Goal: Information Seeking & Learning: Learn about a topic

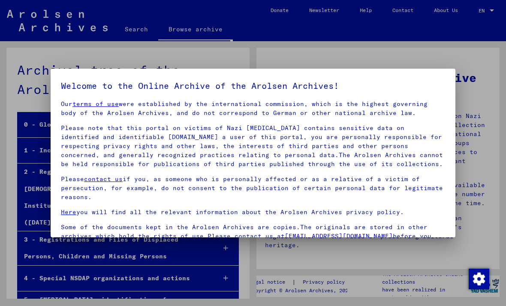
scroll to position [7, 0]
click at [63, 211] on link "Here" at bounding box center [68, 212] width 15 height 8
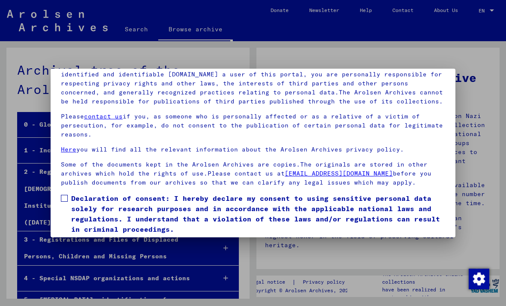
scroll to position [66, 0]
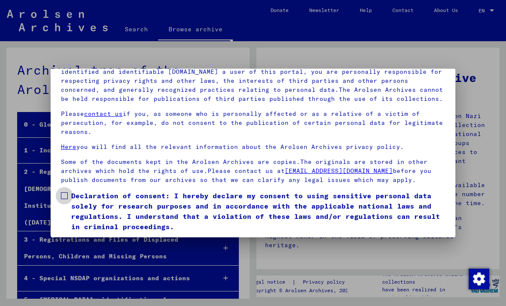
click at [66, 198] on span at bounding box center [64, 195] width 7 height 7
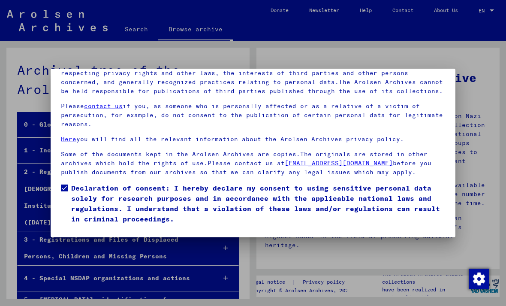
scroll to position [91, 0]
click at [82, 228] on button "I agree" at bounding box center [82, 236] width 42 height 16
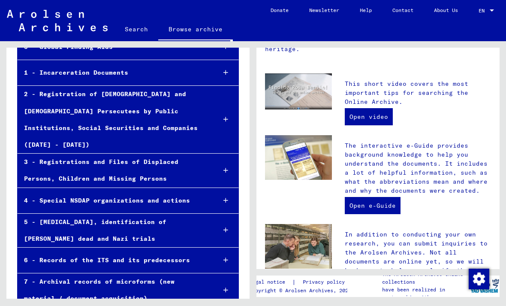
scroll to position [195, 0]
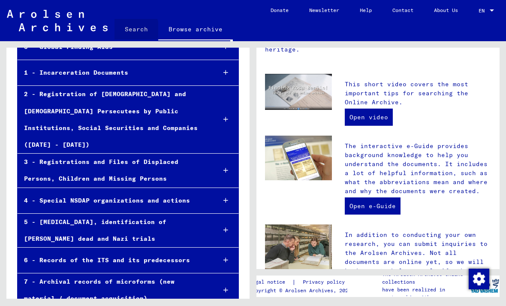
click at [127, 30] on link "Search" at bounding box center [136, 29] width 44 height 21
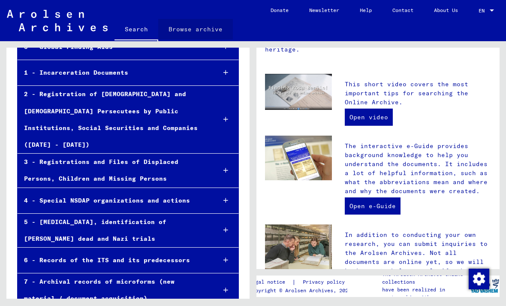
click at [200, 27] on link "Browse archive" at bounding box center [195, 29] width 75 height 21
click at [189, 33] on link "Browse archive" at bounding box center [195, 30] width 75 height 22
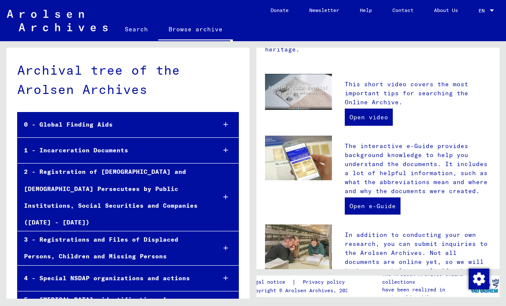
scroll to position [0, 0]
click at [76, 116] on div "0 - Global Finding Aids" at bounding box center [113, 124] width 191 height 17
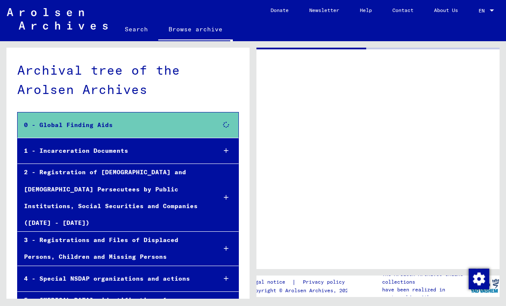
click at [111, 142] on div "1 - Incarceration Documents" at bounding box center [114, 150] width 192 height 17
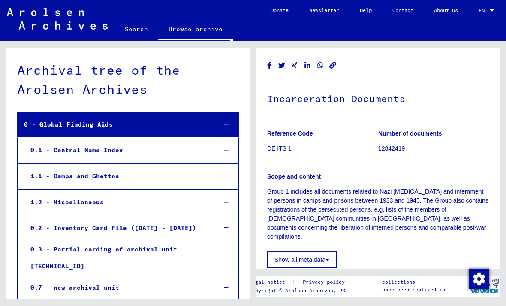
click at [150, 116] on div "0 - Global Finding Aids" at bounding box center [114, 124] width 192 height 17
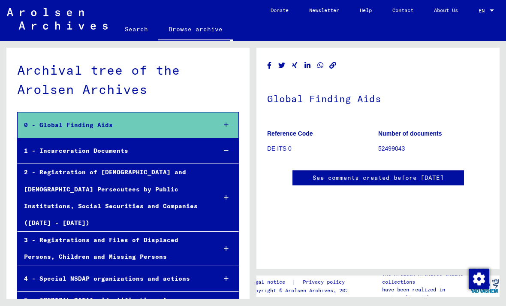
click at [165, 117] on div "0 - Global Finding Aids" at bounding box center [114, 125] width 192 height 17
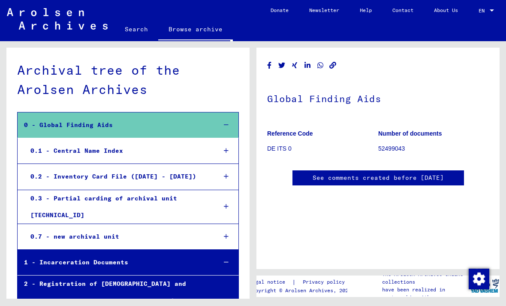
click at [102, 254] on div "1 - Incarceration Documents" at bounding box center [114, 262] width 192 height 17
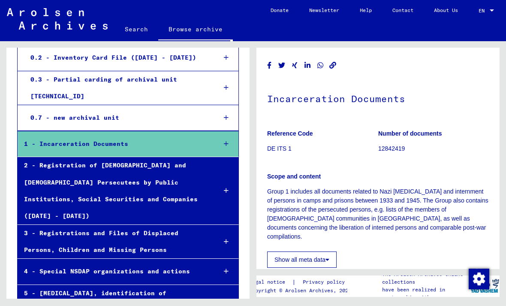
scroll to position [119, 0]
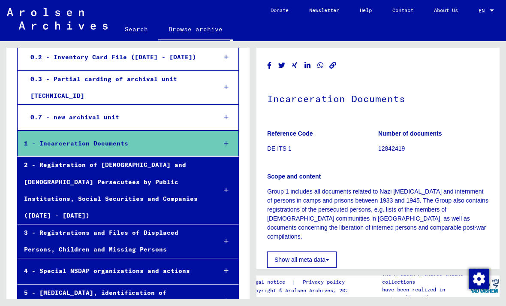
click at [172, 135] on div "1 - Incarceration Documents" at bounding box center [114, 143] width 192 height 17
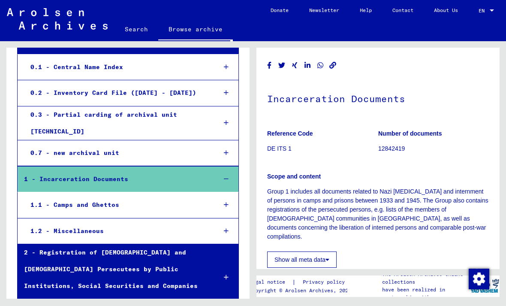
scroll to position [84, 0]
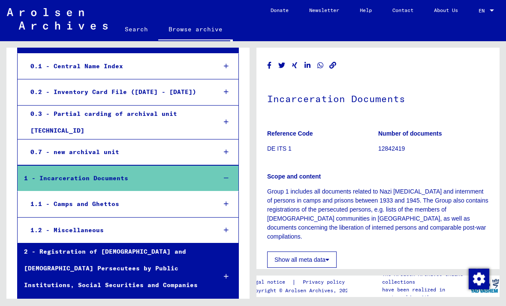
click at [93, 195] on div "1.1 - Camps and Ghettos" at bounding box center [117, 203] width 186 height 17
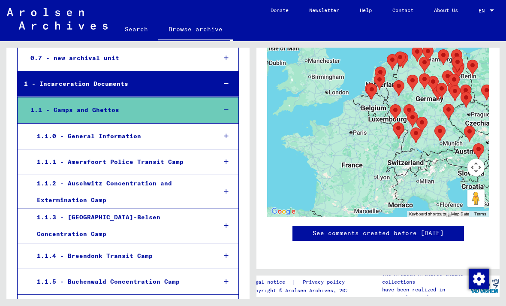
scroll to position [179, 0]
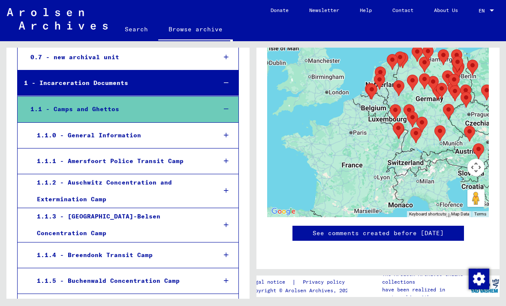
click at [81, 174] on div "1.1.2 - Auschwitz Concentration and Extermination Camp" at bounding box center [119, 190] width 179 height 33
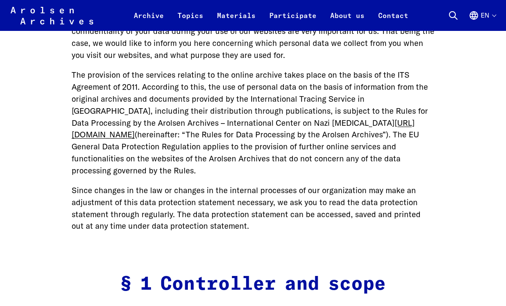
scroll to position [134, 0]
